Goal: Task Accomplishment & Management: Complete application form

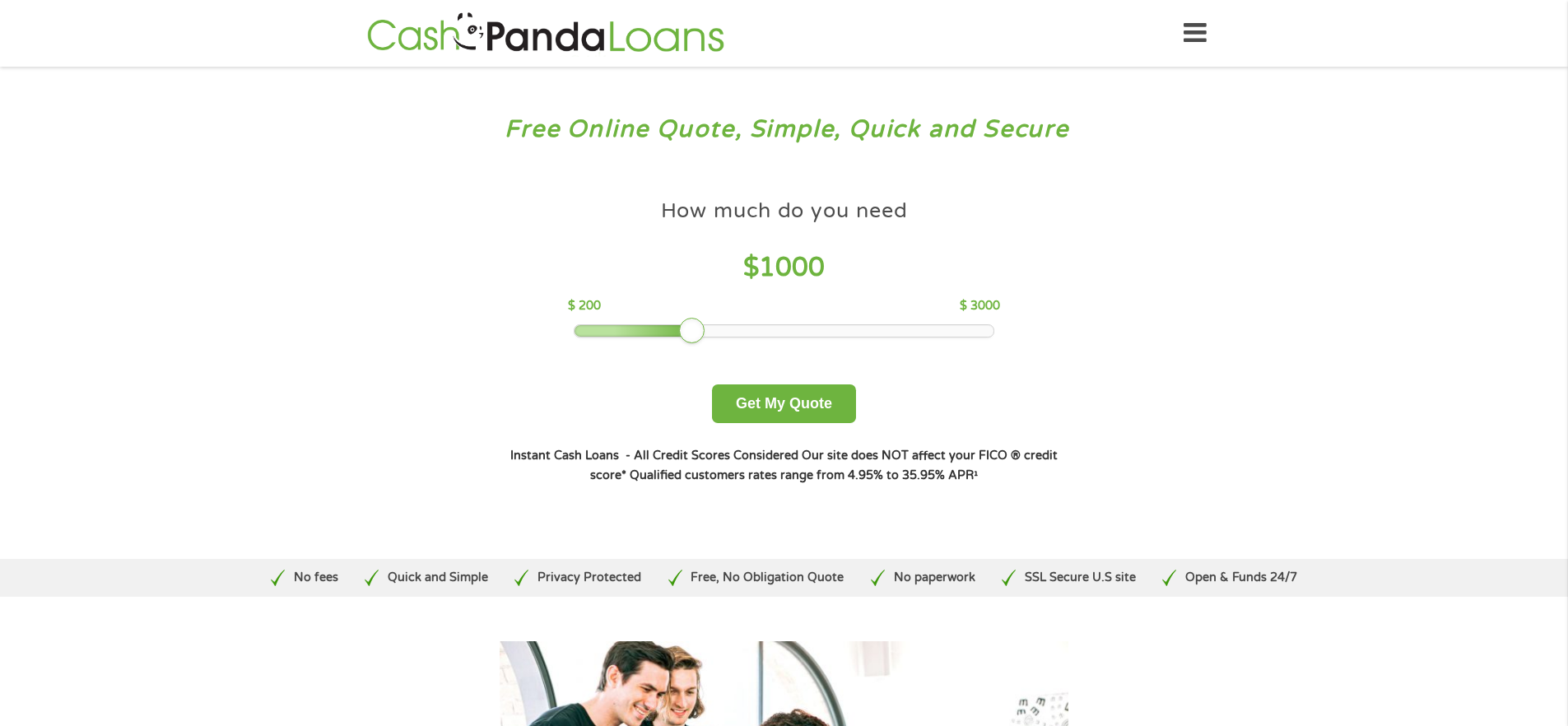
click at [487, 36] on img at bounding box center [546, 34] width 367 height 47
click at [181, 259] on div "Free Online Quote, Simple, Quick and Secure How much do you need? $300 $500 $75…" at bounding box center [784, 312] width 1568 height 492
click at [248, 201] on div "Free Online Quote, Simple, Quick and Secure How much do you need? $300 $500 $75…" at bounding box center [784, 312] width 1568 height 492
